Goal: Task Accomplishment & Management: Use online tool/utility

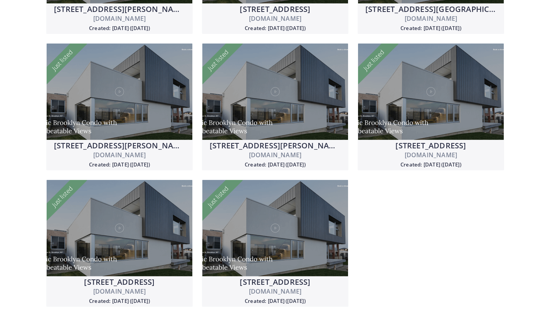
scroll to position [857, 0]
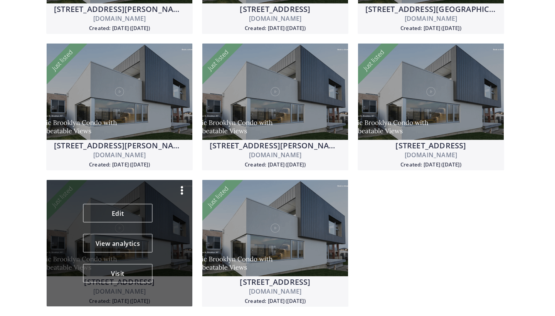
click at [181, 189] on img at bounding box center [181, 190] width 9 height 9
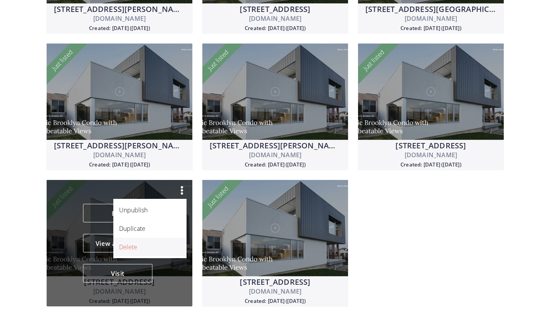
click at [145, 254] on link "Delete" at bounding box center [149, 247] width 73 height 19
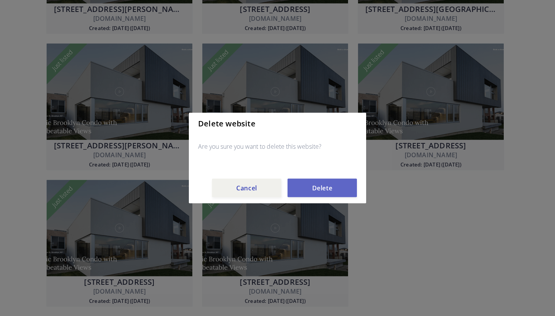
click at [337, 183] on button "Delete" at bounding box center [322, 188] width 69 height 19
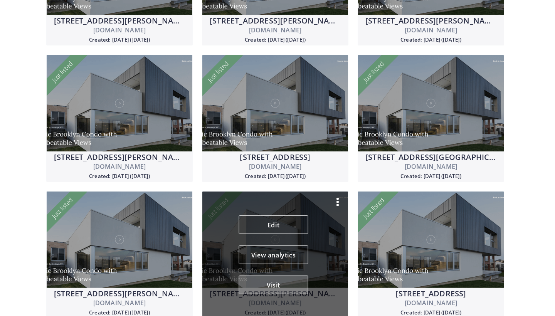
scroll to position [704, 0]
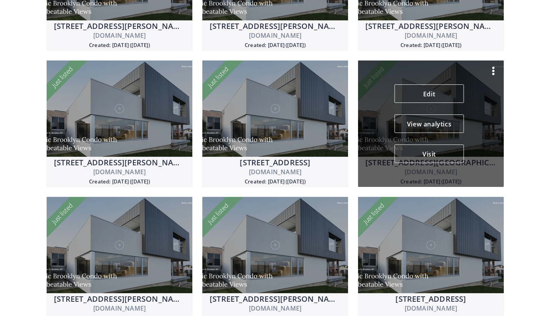
click at [493, 69] on img at bounding box center [493, 70] width 9 height 9
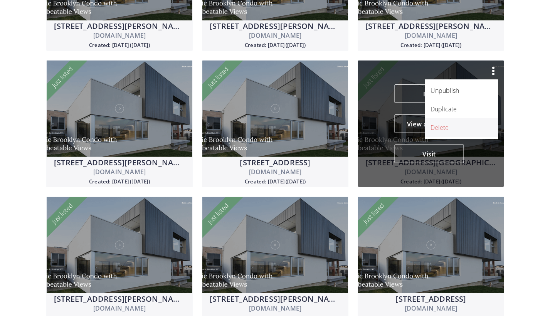
click at [457, 124] on p "Delete" at bounding box center [457, 127] width 53 height 9
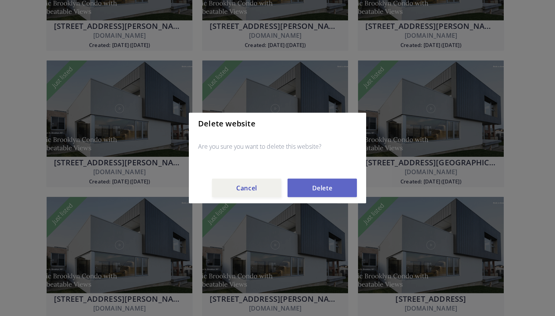
click at [325, 191] on button "Delete" at bounding box center [322, 188] width 69 height 19
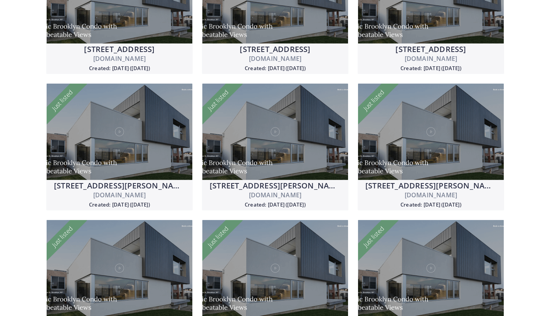
scroll to position [538, 0]
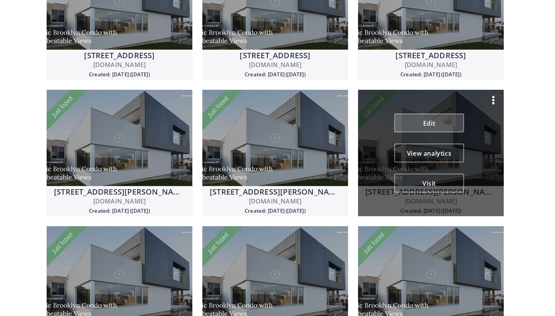
click at [422, 119] on link "Edit" at bounding box center [429, 123] width 69 height 19
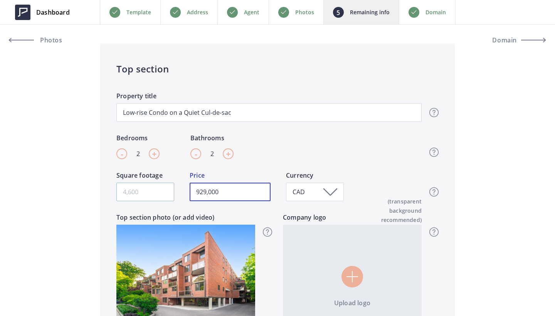
drag, startPoint x: 231, startPoint y: 192, endPoint x: 146, endPoint y: 192, distance: 84.8
click at [146, 192] on div "Square footage 929,000 Price CAD Currency Top section - Square footage & Price …" at bounding box center [268, 192] width 305 height 42
type input "919,900"
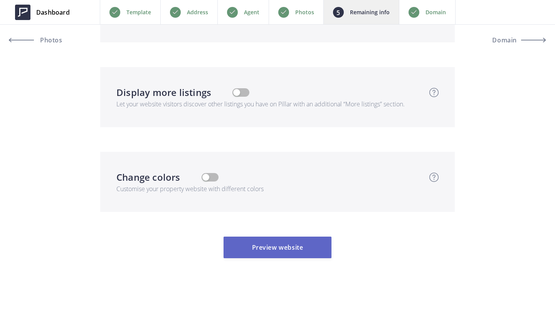
scroll to position [2288, 0]
click at [283, 243] on button "Preview website" at bounding box center [278, 248] width 108 height 22
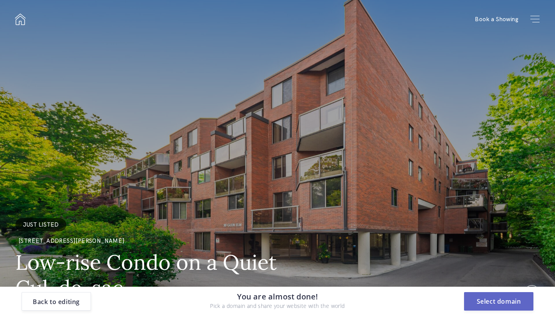
scroll to position [0, 0]
click at [498, 304] on button "Select domain" at bounding box center [498, 301] width 69 height 19
